Goal: Information Seeking & Learning: Learn about a topic

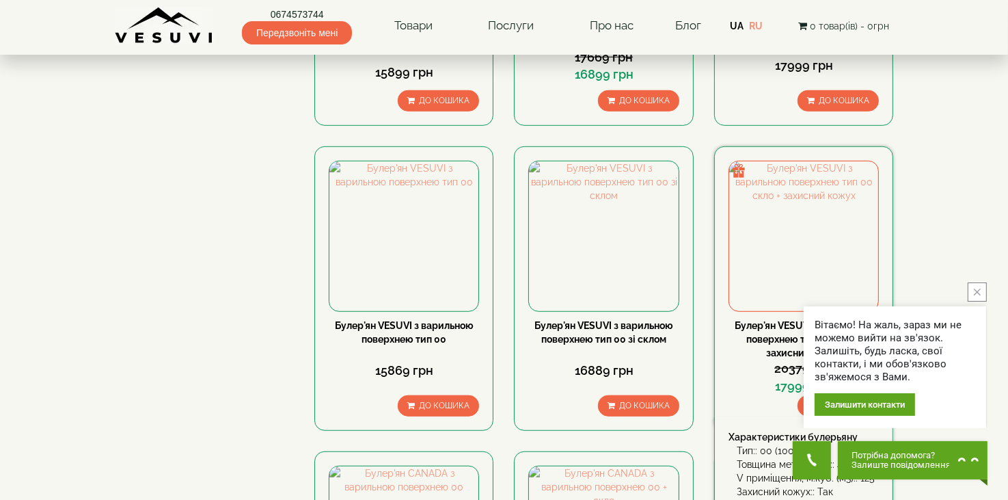
scroll to position [1025, 0]
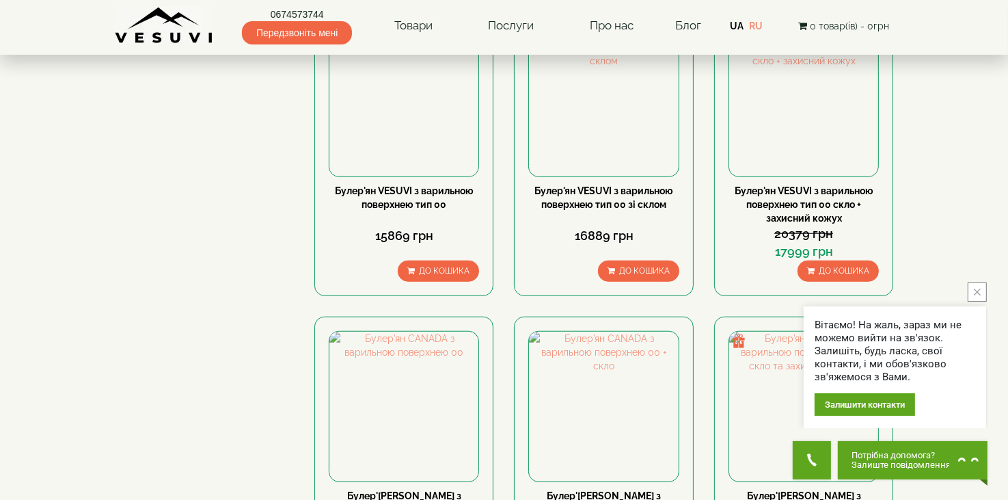
click at [968, 289] on button "close button" at bounding box center [977, 291] width 19 height 19
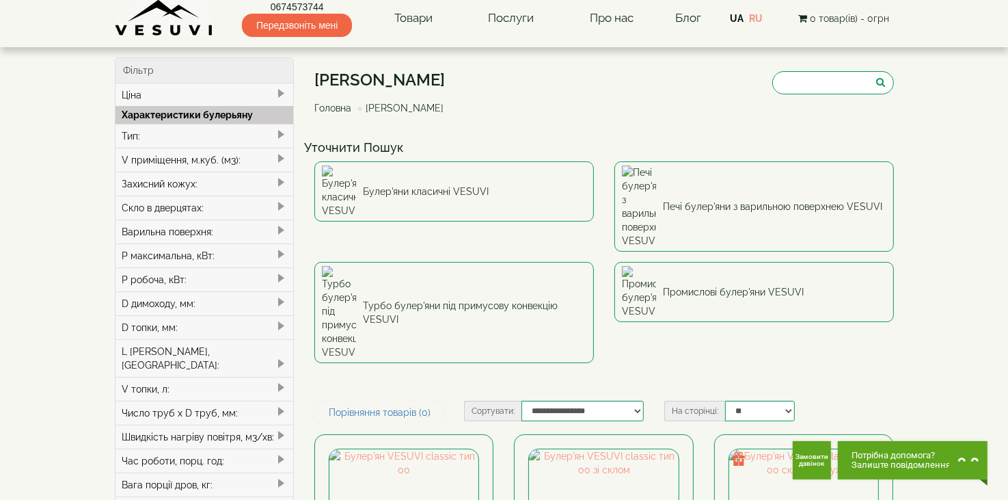
scroll to position [0, 0]
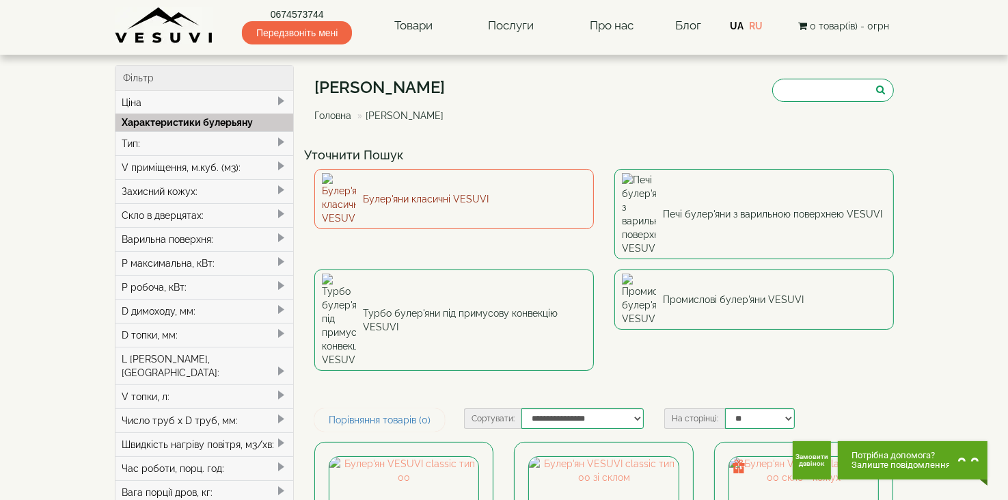
click at [418, 191] on link "Булер'яни класичні VESUVI" at bounding box center [454, 199] width 280 height 60
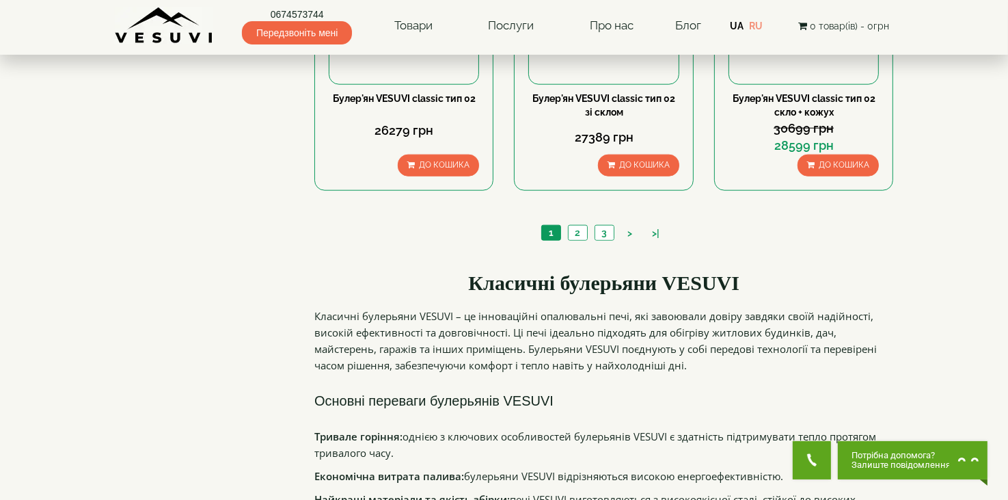
scroll to position [1435, 0]
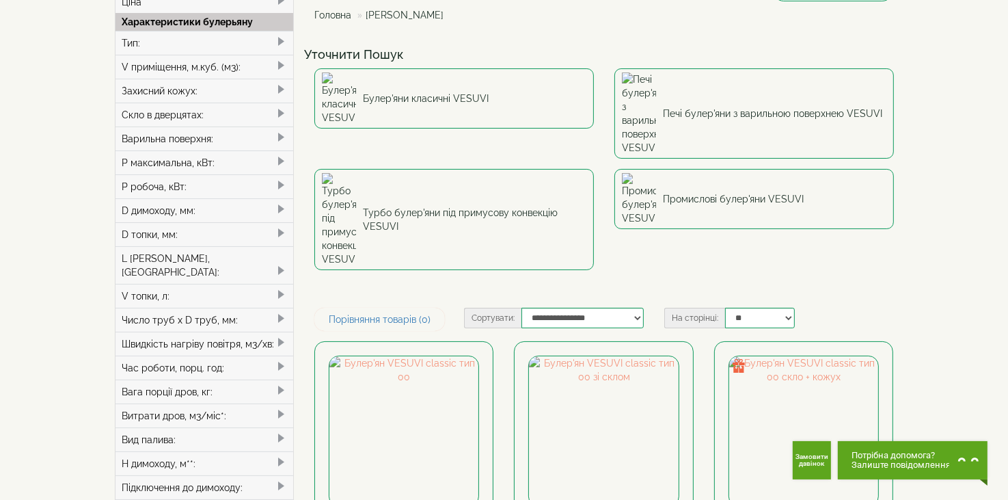
scroll to position [205, 0]
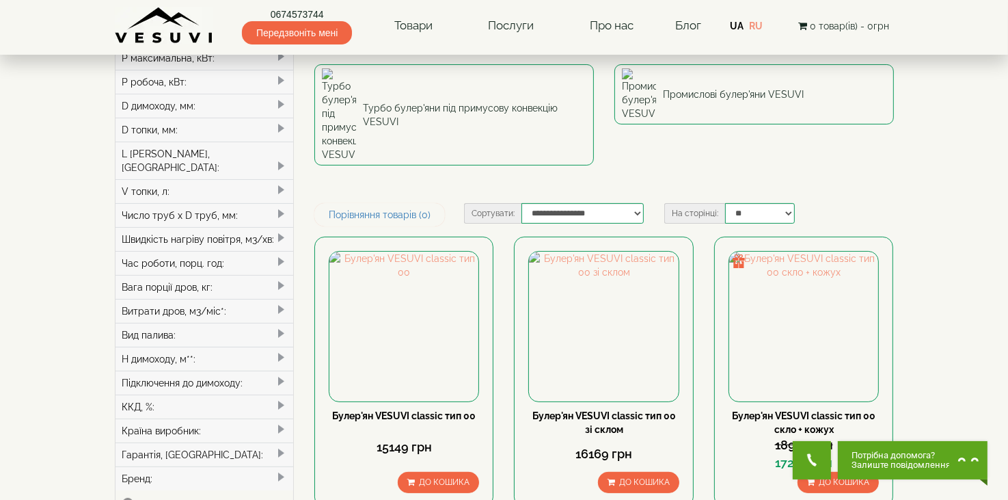
click at [203, 299] on div "Витрати дров, м3/міс*:" at bounding box center [205, 311] width 178 height 24
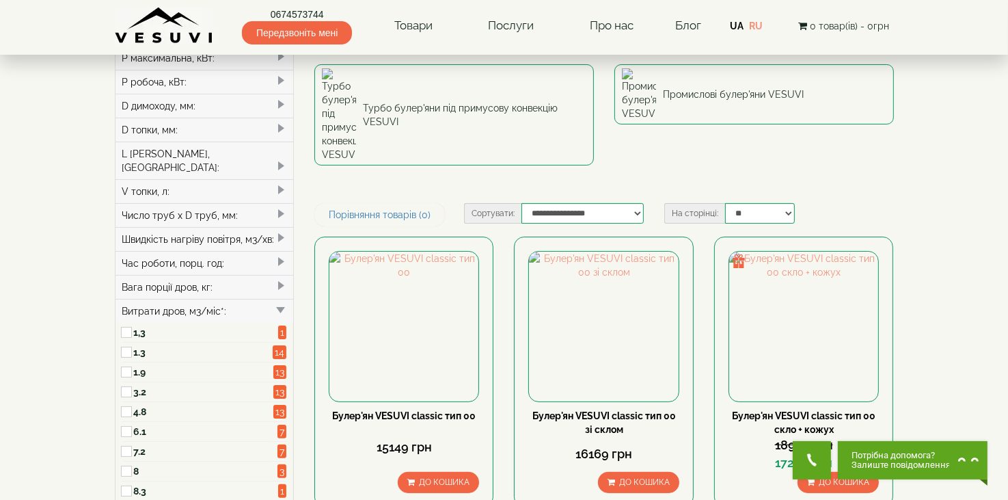
click at [262, 275] on div "Вага порції дров, кг:" at bounding box center [205, 287] width 178 height 24
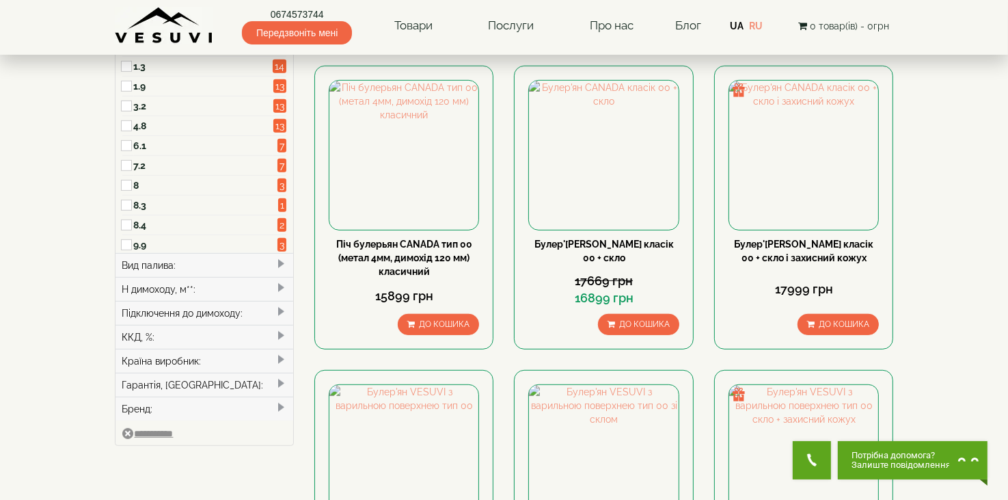
scroll to position [752, 0]
